Goal: Transaction & Acquisition: Purchase product/service

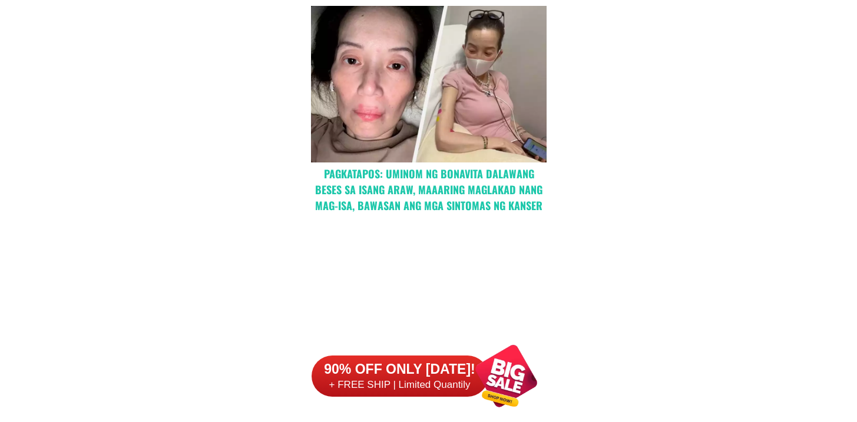
click at [425, 374] on h6 "90% OFF ONLY [DATE]!" at bounding box center [399, 370] width 177 height 18
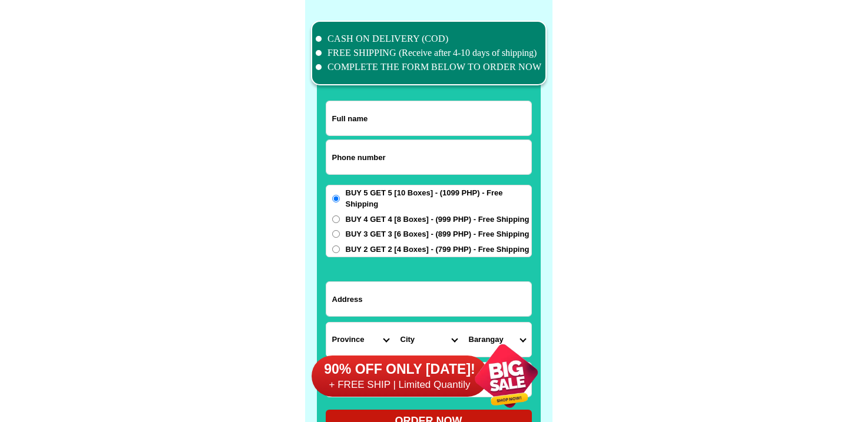
scroll to position [9150, 0]
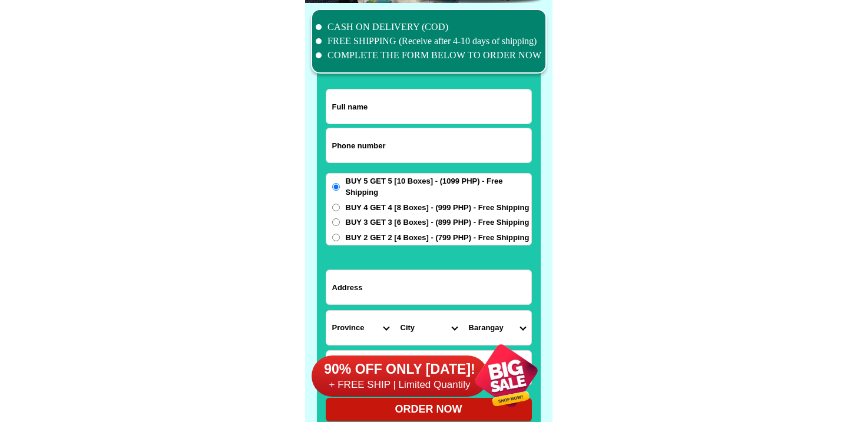
click at [373, 134] on input "Input phone_number" at bounding box center [428, 145] width 205 height 34
paste input "09682272184"
type input "09682272184"
click at [386, 94] on input "Input full_name" at bounding box center [428, 106] width 205 height 34
paste input "[PERSON_NAME]"
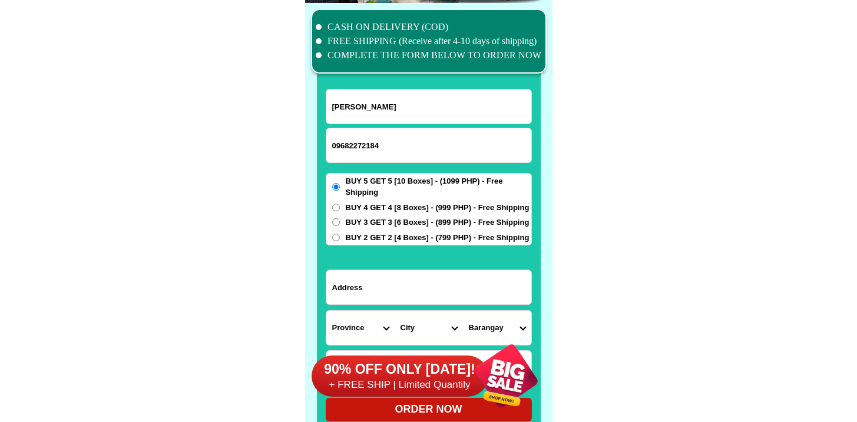
type input "[PERSON_NAME]"
click at [411, 279] on input "Input address" at bounding box center [428, 287] width 205 height 34
paste input "BO, [PERSON_NAME] 1 PALASAN SARIAYA [GEOGRAPHIC_DATA] [PERSON_NAME] [PERSON_NAM…"
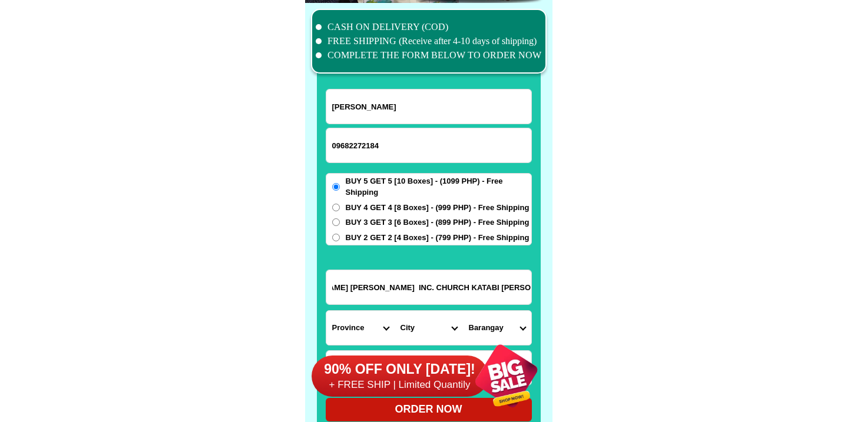
type input "BO, [PERSON_NAME] 1 PALASAN SARIAYA [GEOGRAPHIC_DATA] [PERSON_NAME] [PERSON_NAM…"
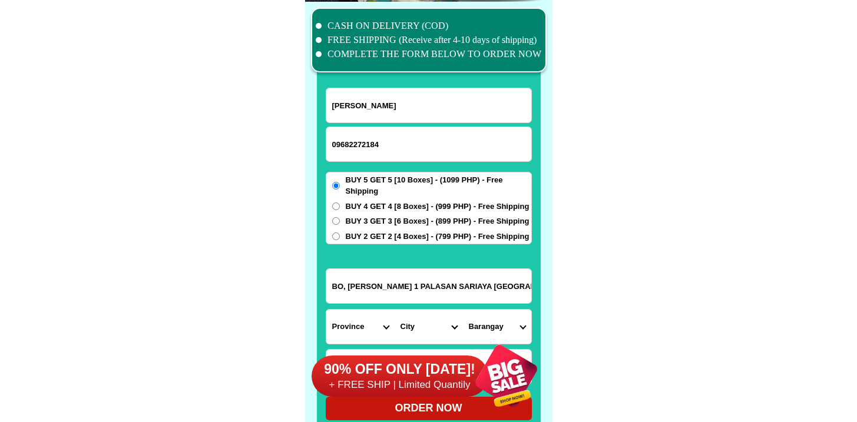
scroll to position [9152, 0]
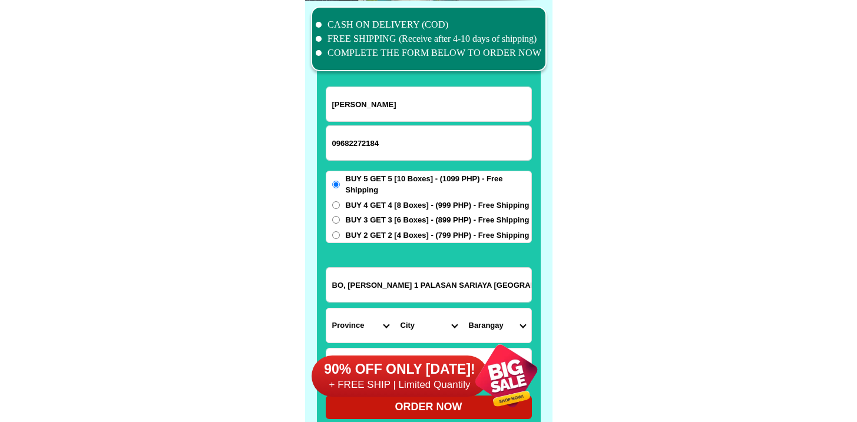
click at [405, 280] on input "BO, [PERSON_NAME] 1 PALASAN SARIAYA [GEOGRAPHIC_DATA] [PERSON_NAME] [PERSON_NAM…" at bounding box center [428, 285] width 205 height 34
click at [347, 313] on select "Province [GEOGRAPHIC_DATA] [GEOGRAPHIC_DATA] [GEOGRAPHIC_DATA] [GEOGRAPHIC_DATA…" at bounding box center [360, 326] width 68 height 34
select select "63_397"
click at [326, 309] on select "Province [GEOGRAPHIC_DATA] [GEOGRAPHIC_DATA] [GEOGRAPHIC_DATA] [GEOGRAPHIC_DATA…" at bounding box center [360, 326] width 68 height 34
click at [410, 335] on div "90% OFF ONLY [DATE]! + FREE SHIP | Limited Quantily" at bounding box center [431, 376] width 241 height 92
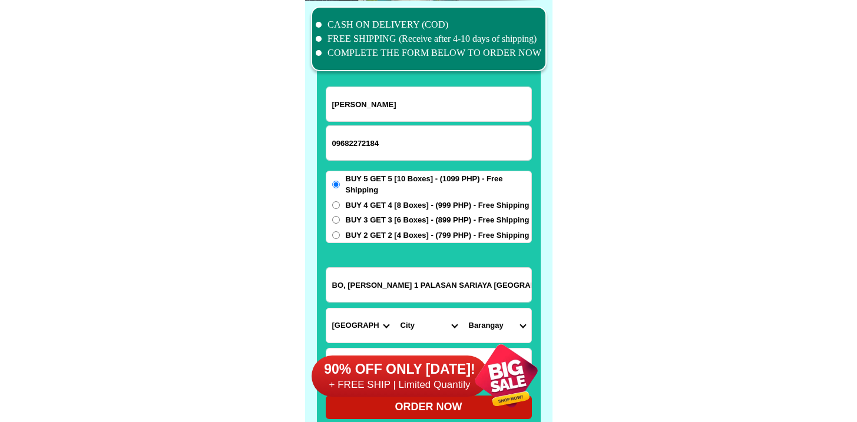
scroll to position [9153, 0]
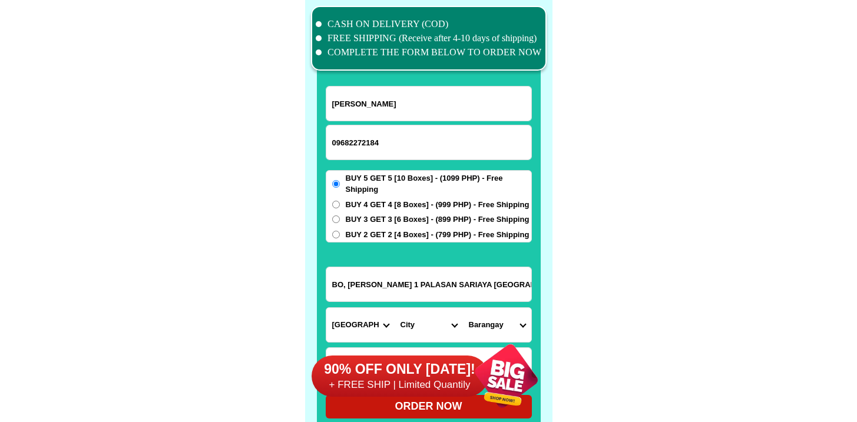
click at [419, 325] on select "City [GEOGRAPHIC_DATA] [GEOGRAPHIC_DATA] [GEOGRAPHIC_DATA] [GEOGRAPHIC_DATA] [G…" at bounding box center [428, 325] width 68 height 34
select select "63_3974728"
click at [394, 308] on select "City [GEOGRAPHIC_DATA] [GEOGRAPHIC_DATA] [GEOGRAPHIC_DATA] [GEOGRAPHIC_DATA] [G…" at bounding box center [428, 325] width 68 height 34
click at [485, 320] on select "Barangay Antipolo Balubal Barangay 1 (pob.) Barangay 2 (pob.) Barangay 3 (pob.)…" at bounding box center [497, 325] width 68 height 34
select select "63_39747289884"
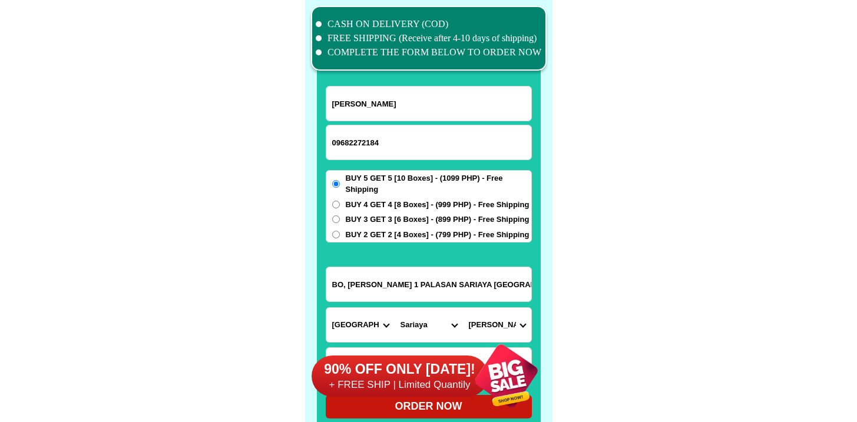
click at [463, 308] on select "Barangay Antipolo Balubal Barangay 1 (pob.) Barangay 2 (pob.) Barangay 3 (pob.)…" at bounding box center [497, 325] width 68 height 34
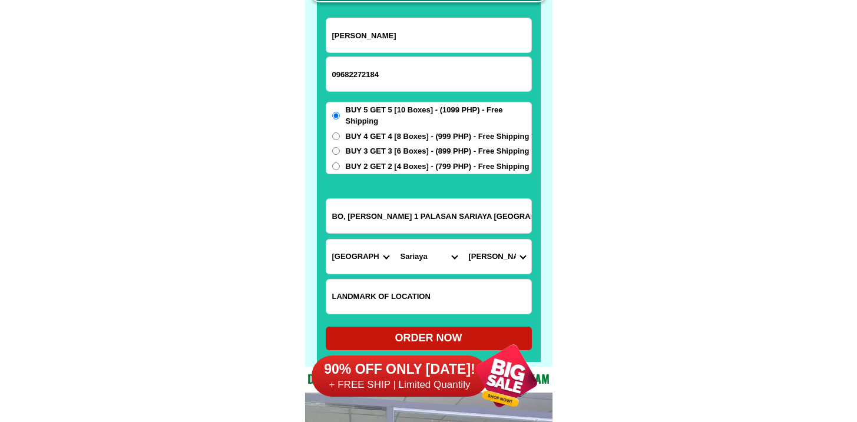
scroll to position [9223, 0]
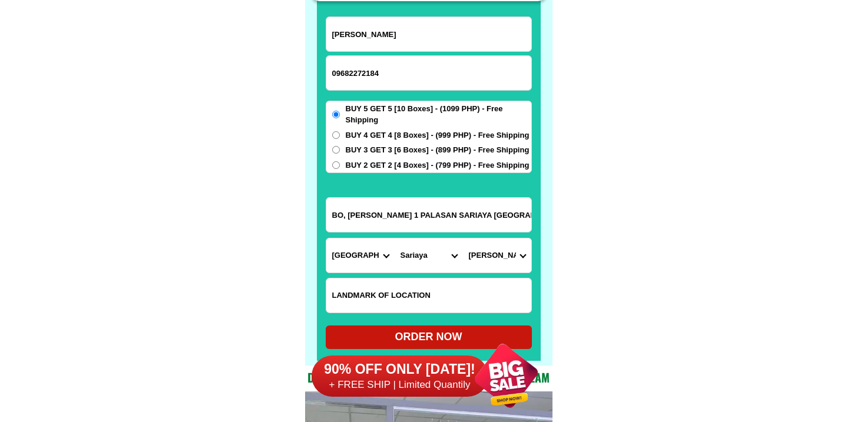
click at [500, 216] on input "BO, [PERSON_NAME] 1 PALASAN SARIAYA [GEOGRAPHIC_DATA] [PERSON_NAME] [PERSON_NAM…" at bounding box center [428, 215] width 205 height 34
click at [519, 260] on select "Barangay Antipolo Balubal Barangay 1 (pob.) Barangay 2 (pob.) Barangay 3 (pob.)…" at bounding box center [497, 255] width 68 height 34
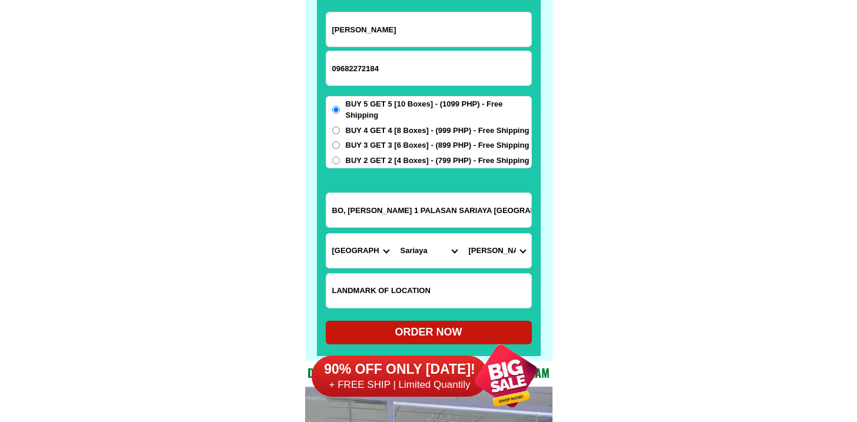
click at [426, 337] on div "90% OFF ONLY [DATE]! + FREE SHIP | Limited Quantily" at bounding box center [431, 376] width 241 height 92
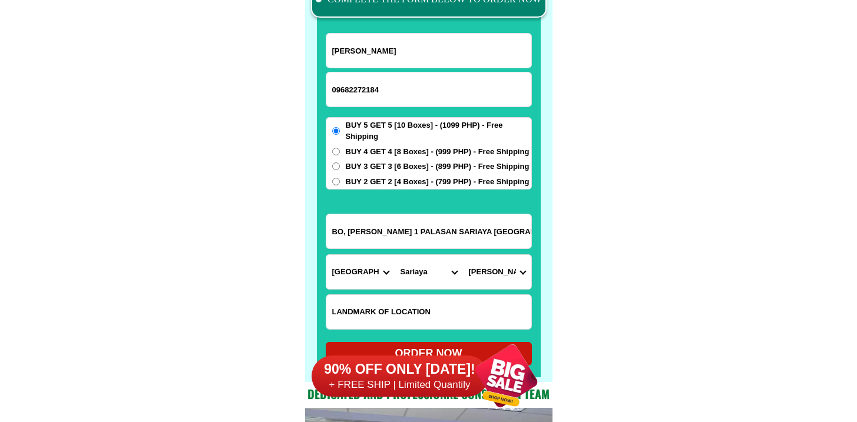
scroll to position [9349, 0]
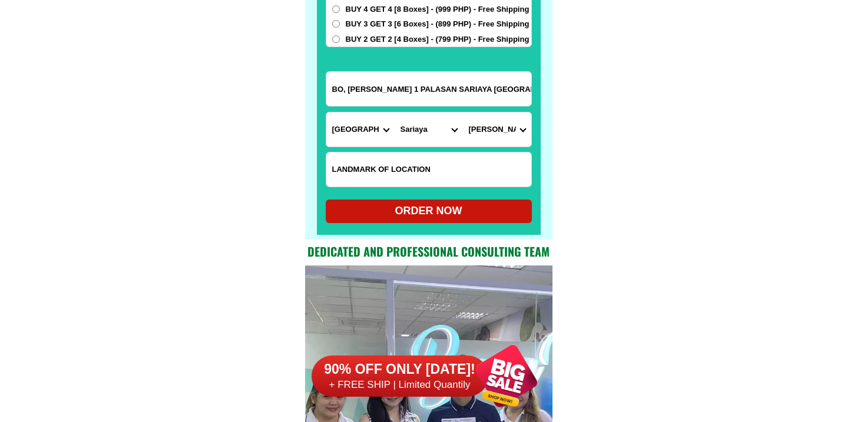
click at [431, 210] on div "ORDER NOW" at bounding box center [429, 211] width 206 height 16
radio input "true"
